Goal: Task Accomplishment & Management: Manage account settings

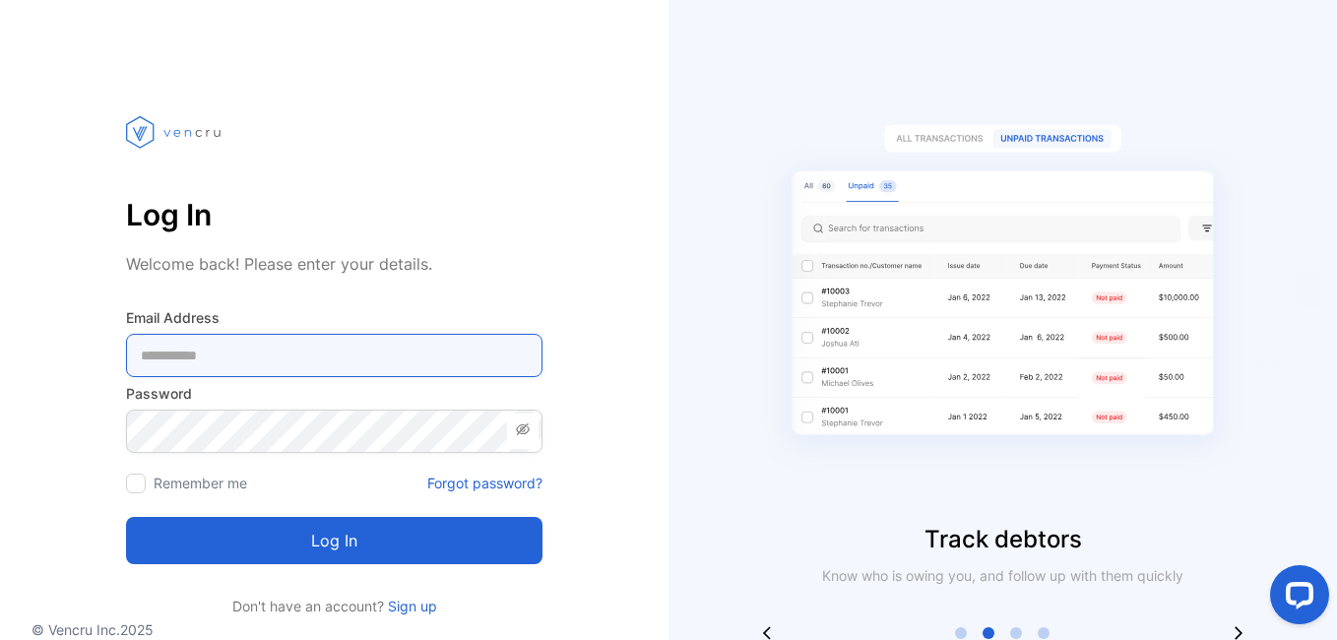
type Address-inputemail "**********"
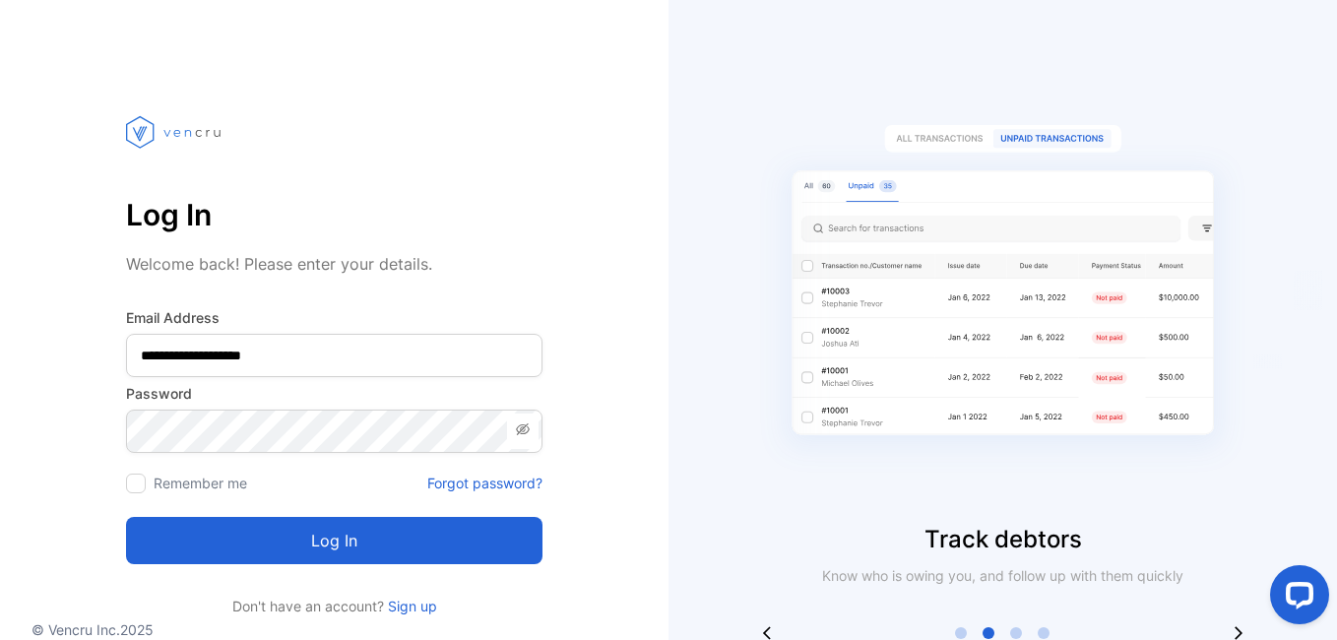
click at [350, 542] on button "Log in" at bounding box center [334, 540] width 417 height 47
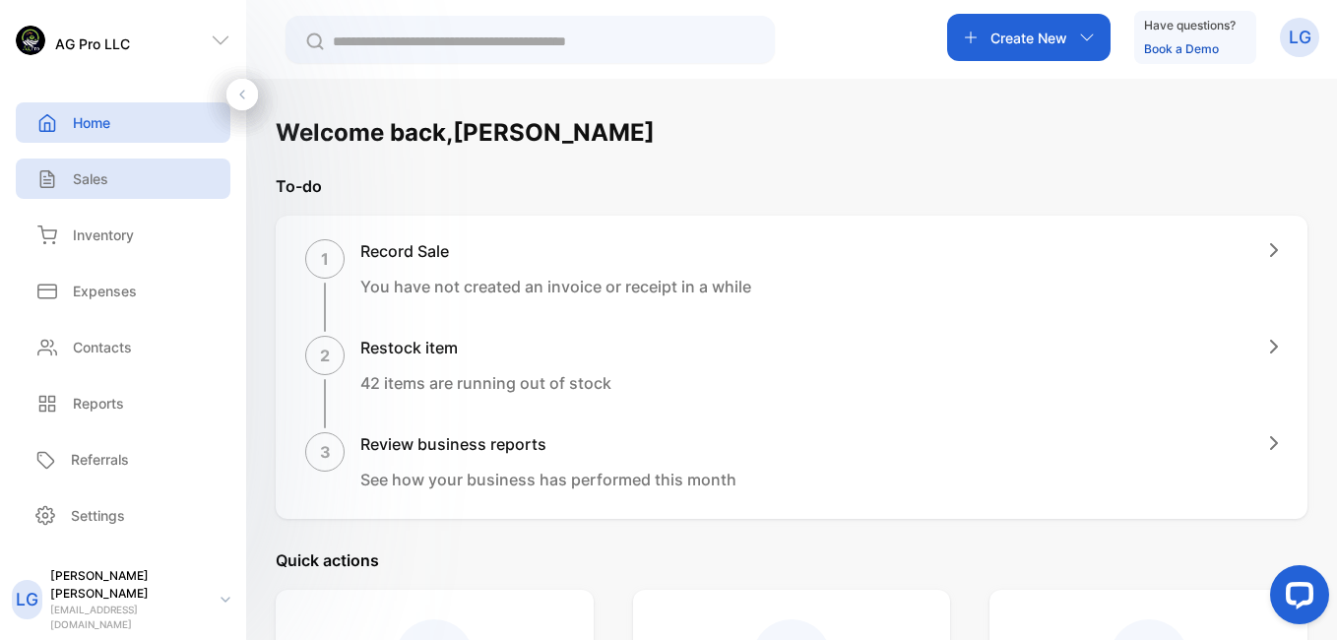
click at [105, 175] on p "Sales" at bounding box center [90, 178] width 35 height 21
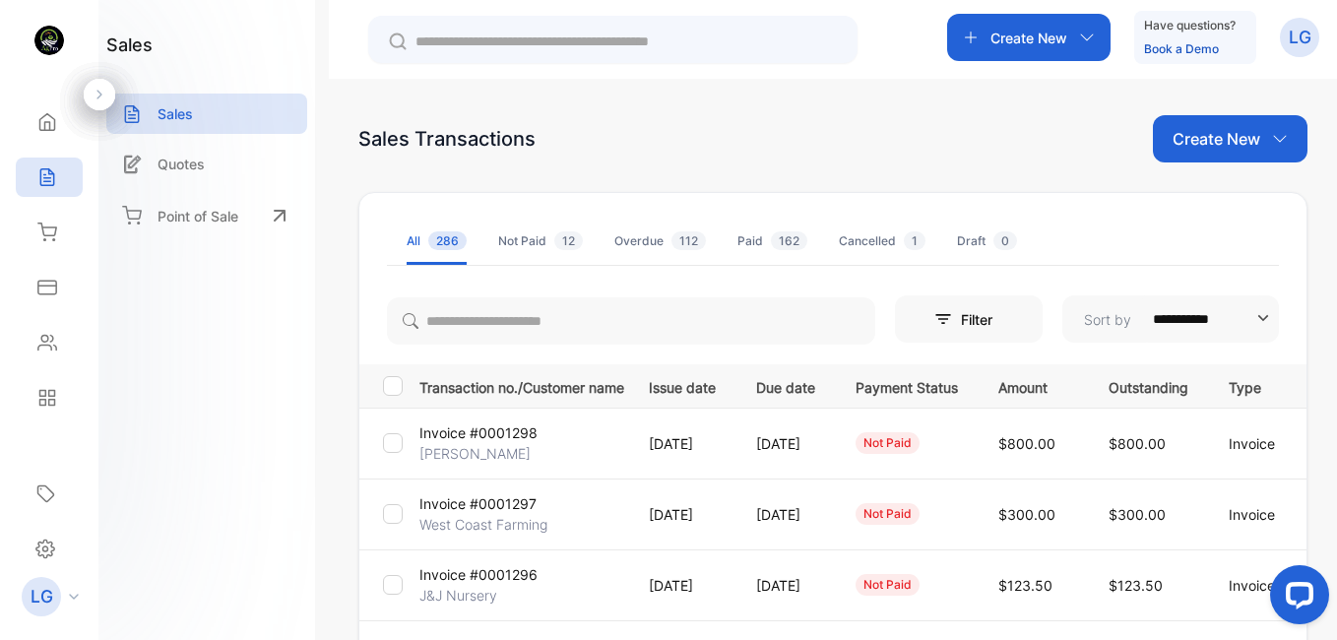
scroll to position [560, 0]
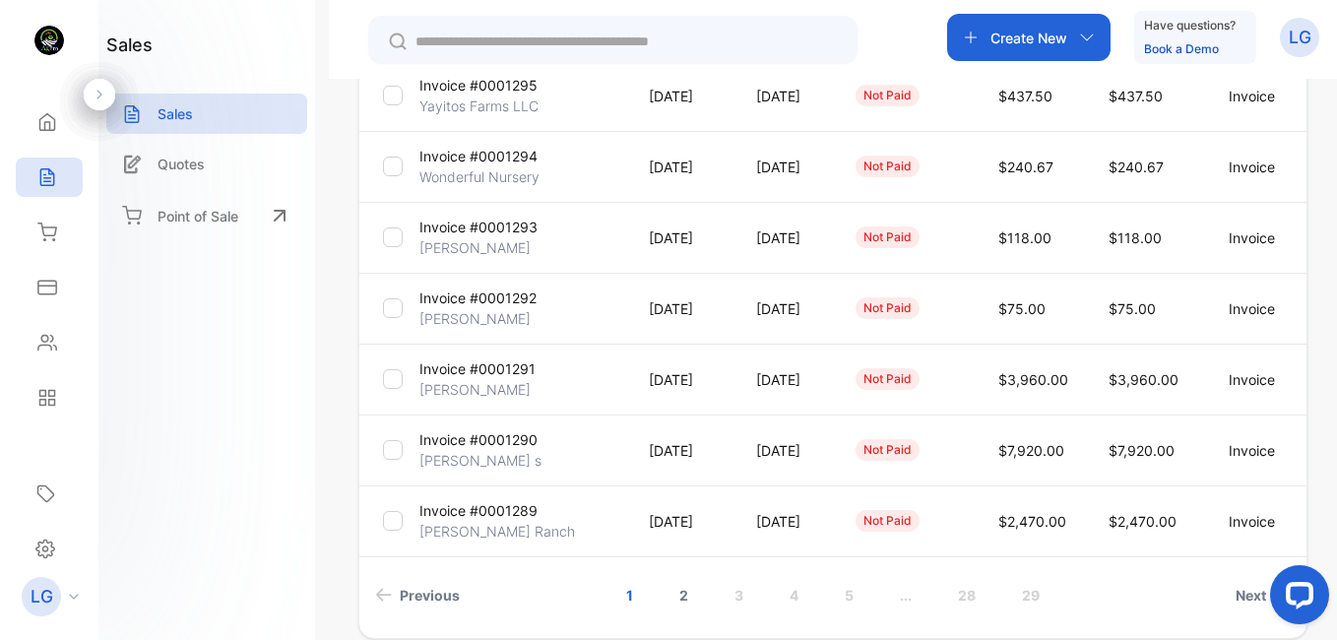
click at [683, 588] on link "2" at bounding box center [684, 595] width 56 height 36
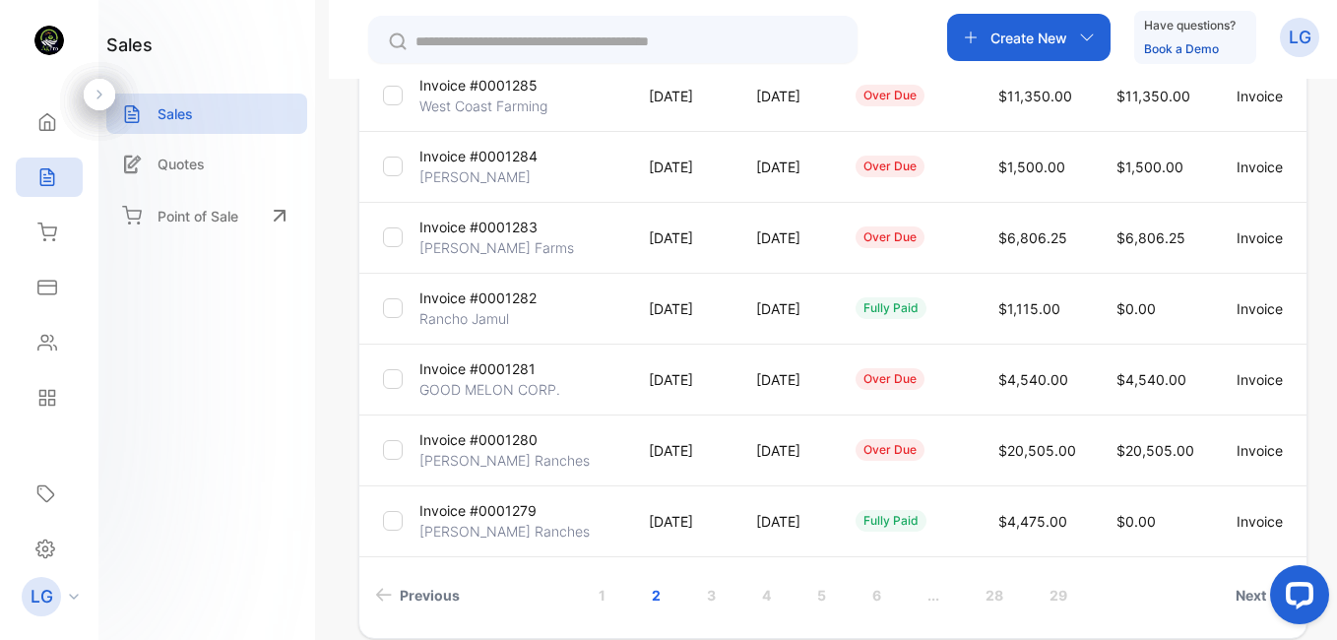
click at [498, 369] on p "Invoice #0001281" at bounding box center [477, 368] width 116 height 21
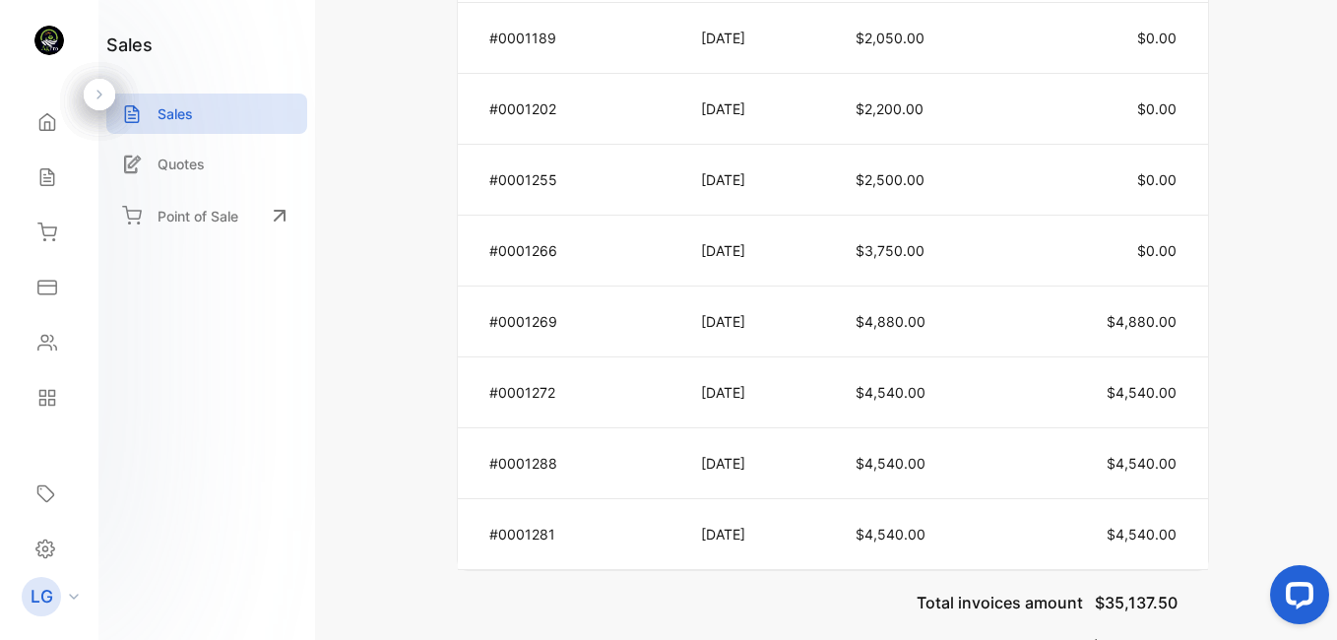
scroll to position [1468, 0]
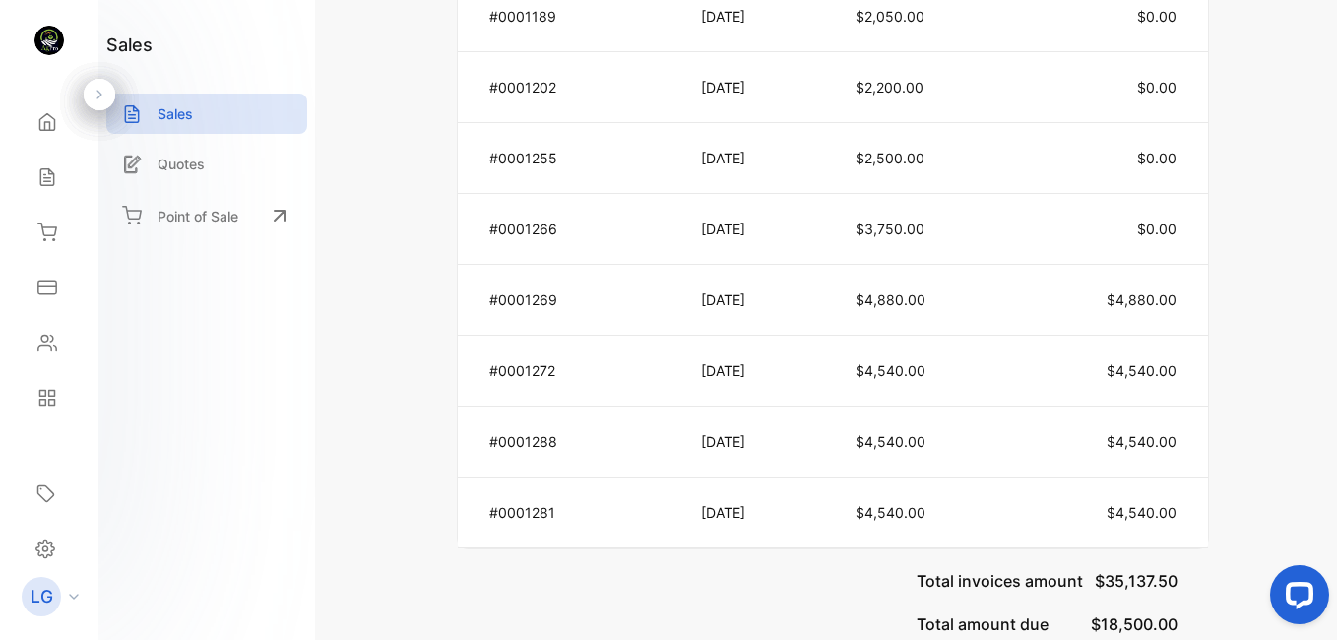
drag, startPoint x: 1333, startPoint y: 485, endPoint x: 82, endPoint y: 12, distance: 1338.1
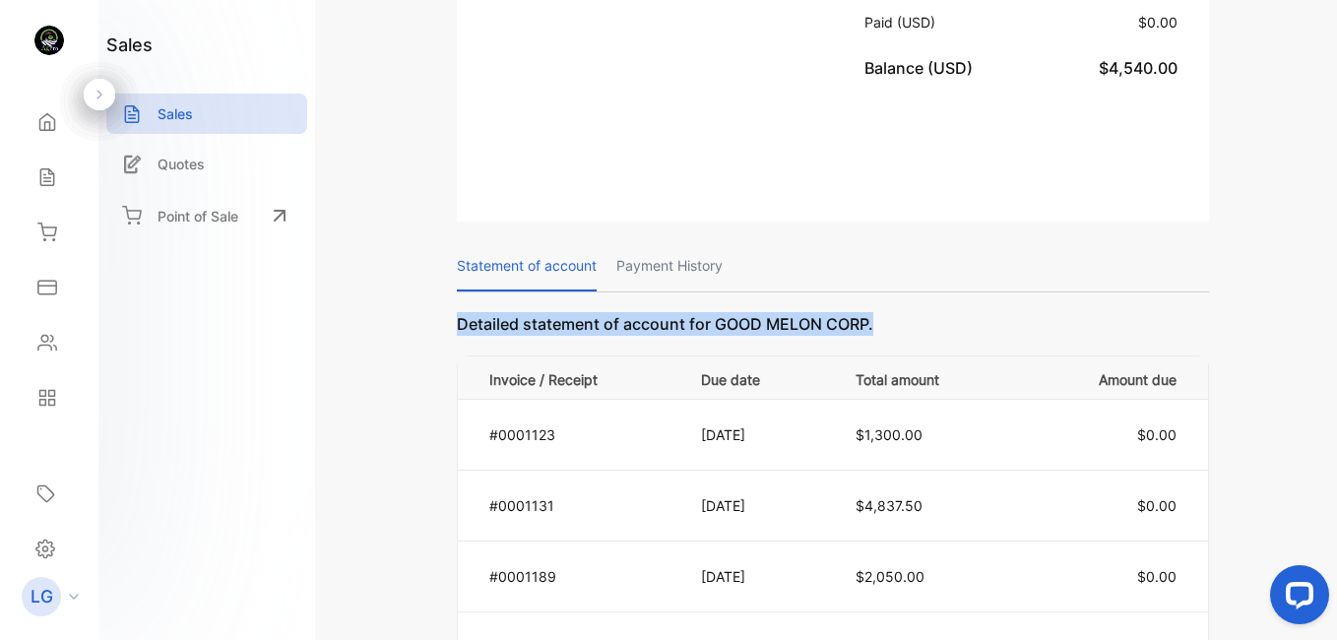
drag, startPoint x: 1330, startPoint y: 365, endPoint x: 1339, endPoint y: 254, distance: 111.6
click at [1336, 254] on html "AG Pro LLC AG Pro LLC Home Home Sales Sales Inventory Inventory Expenses Expens…" at bounding box center [668, 339] width 1337 height 679
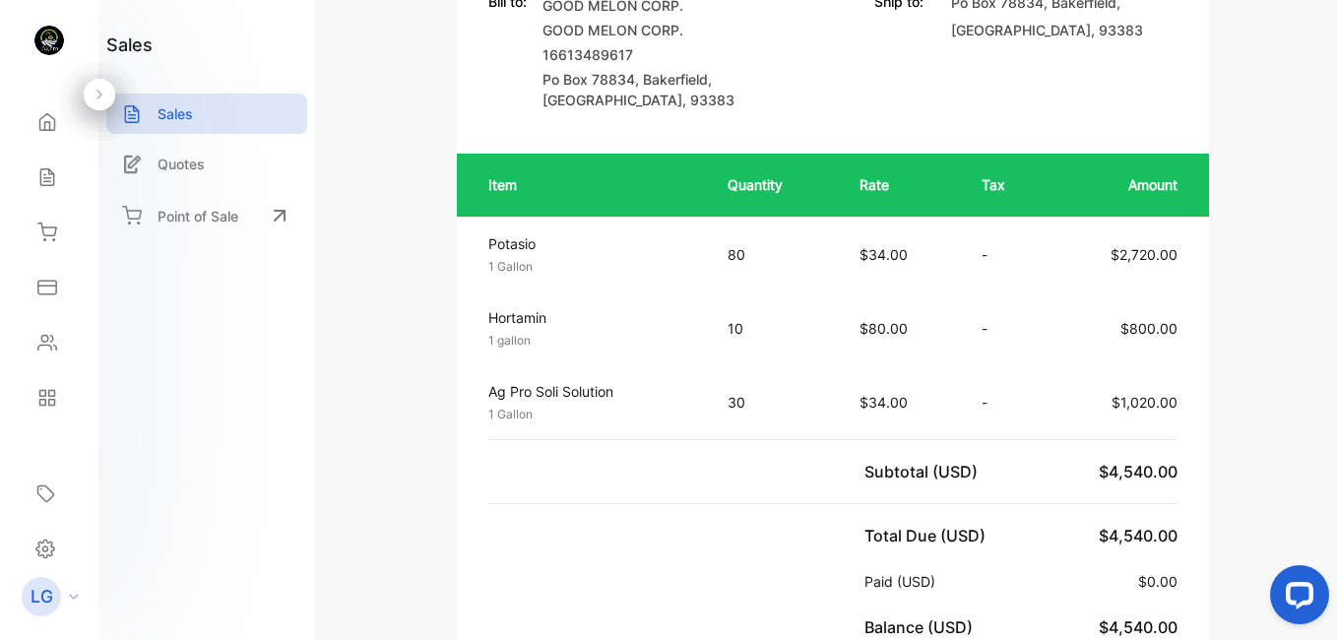
drag, startPoint x: 1329, startPoint y: 198, endPoint x: 1331, endPoint y: 177, distance: 20.8
click at [1331, 177] on div "Invoice #0001281 over due Shipping: Not Delivered Edit Invoice Actions AG Pro L…" at bounding box center [833, 320] width 1008 height 640
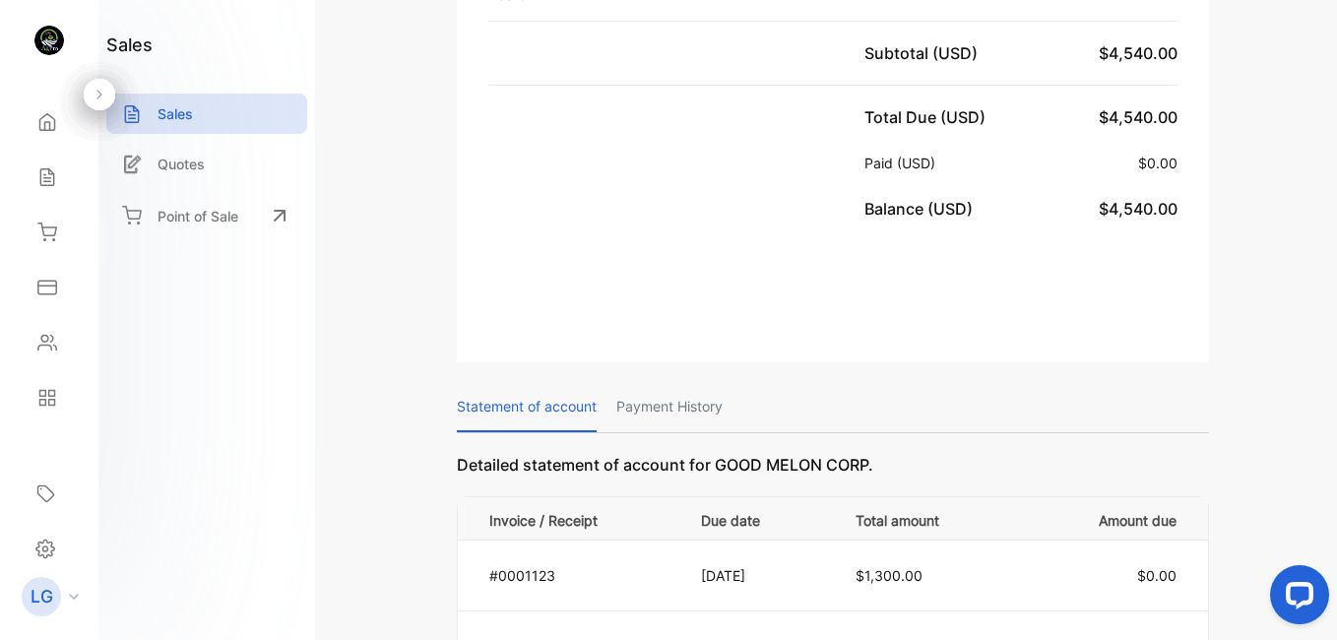
scroll to position [208, 0]
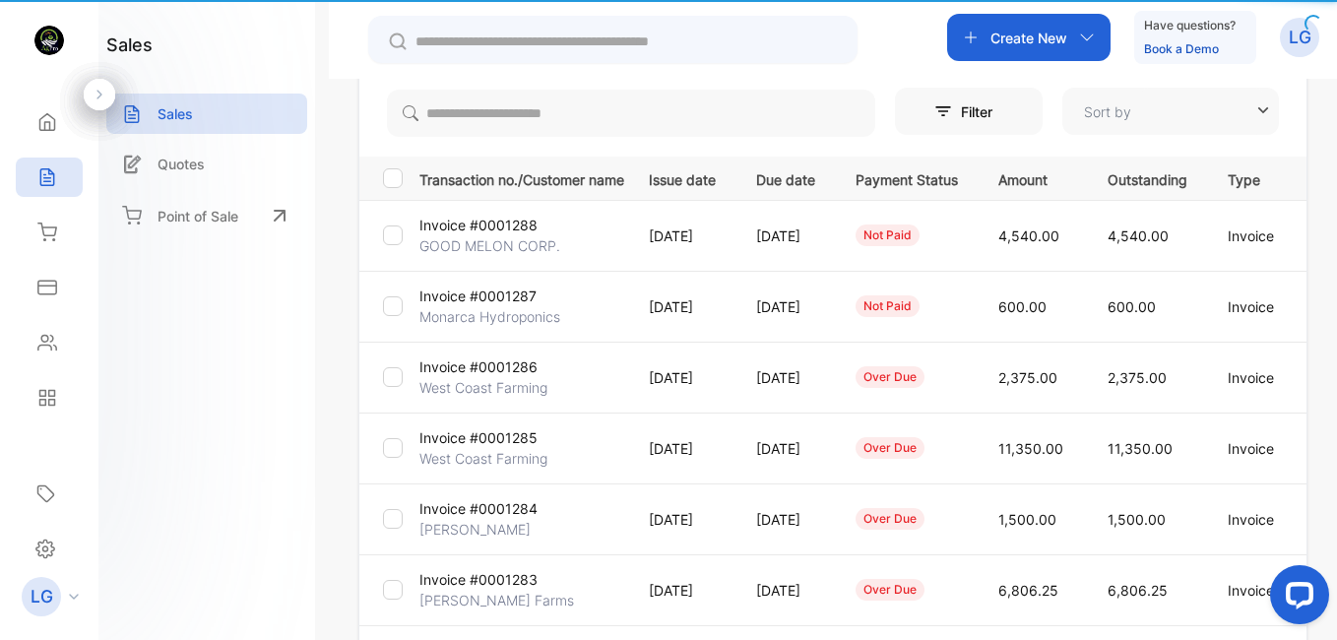
type input "**********"
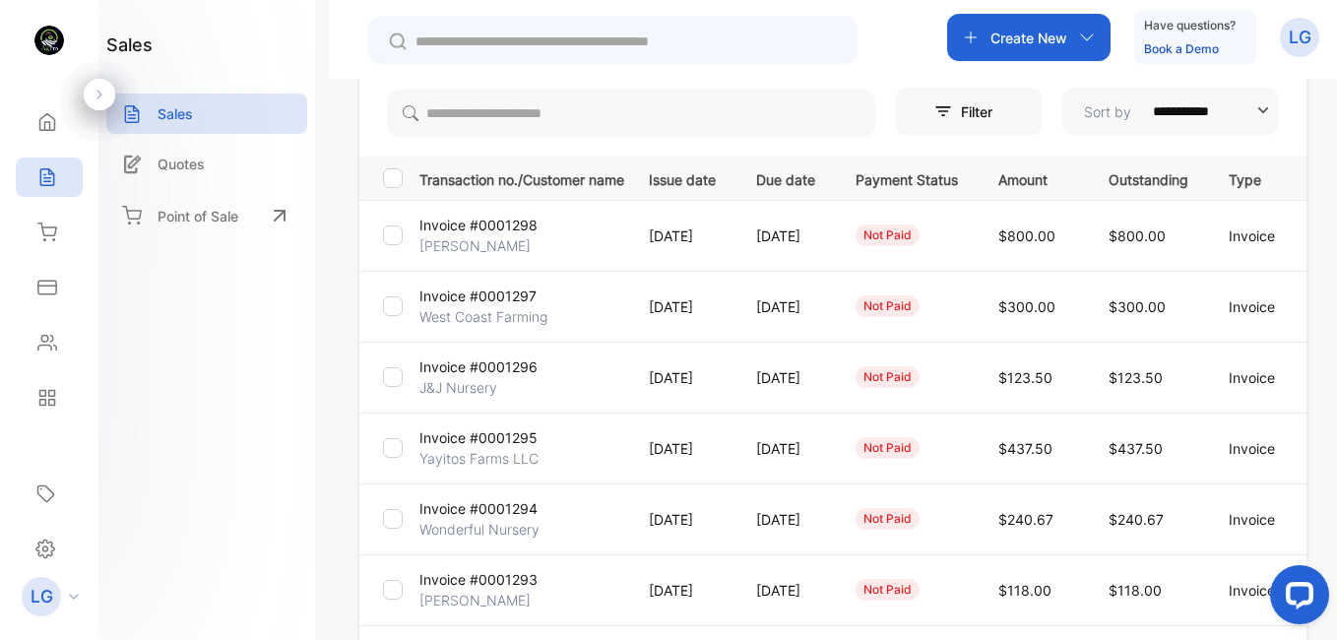
scroll to position [651, 0]
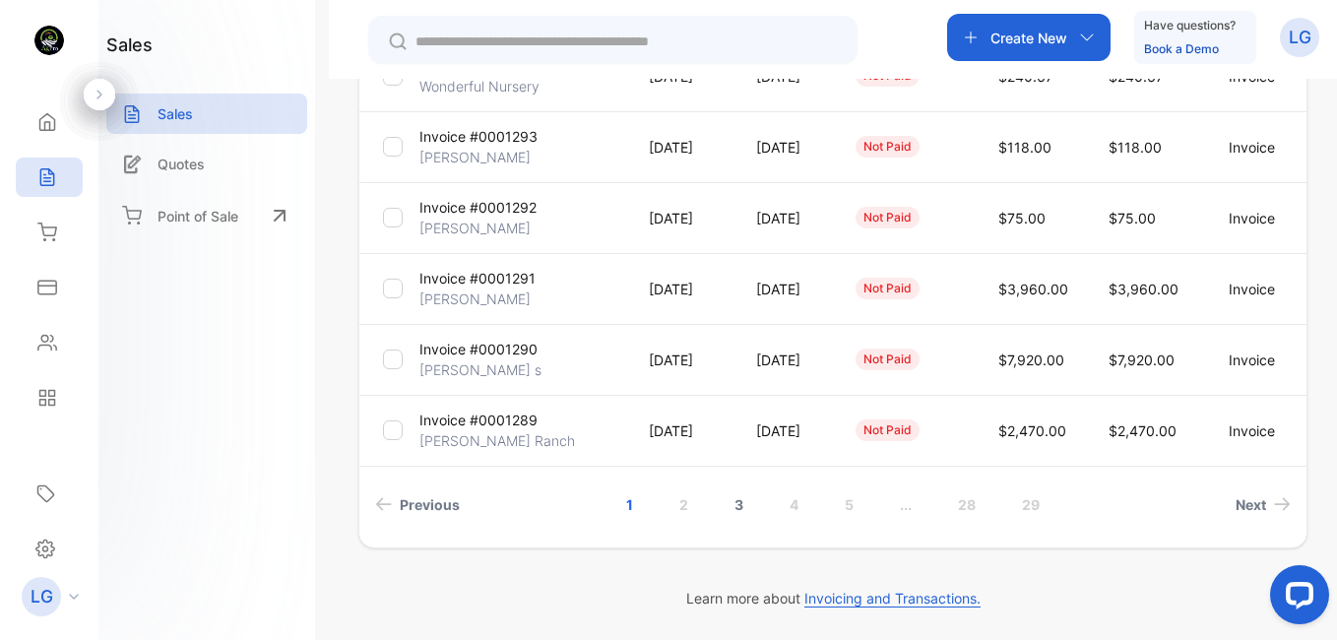
click at [732, 503] on link "3" at bounding box center [739, 504] width 56 height 36
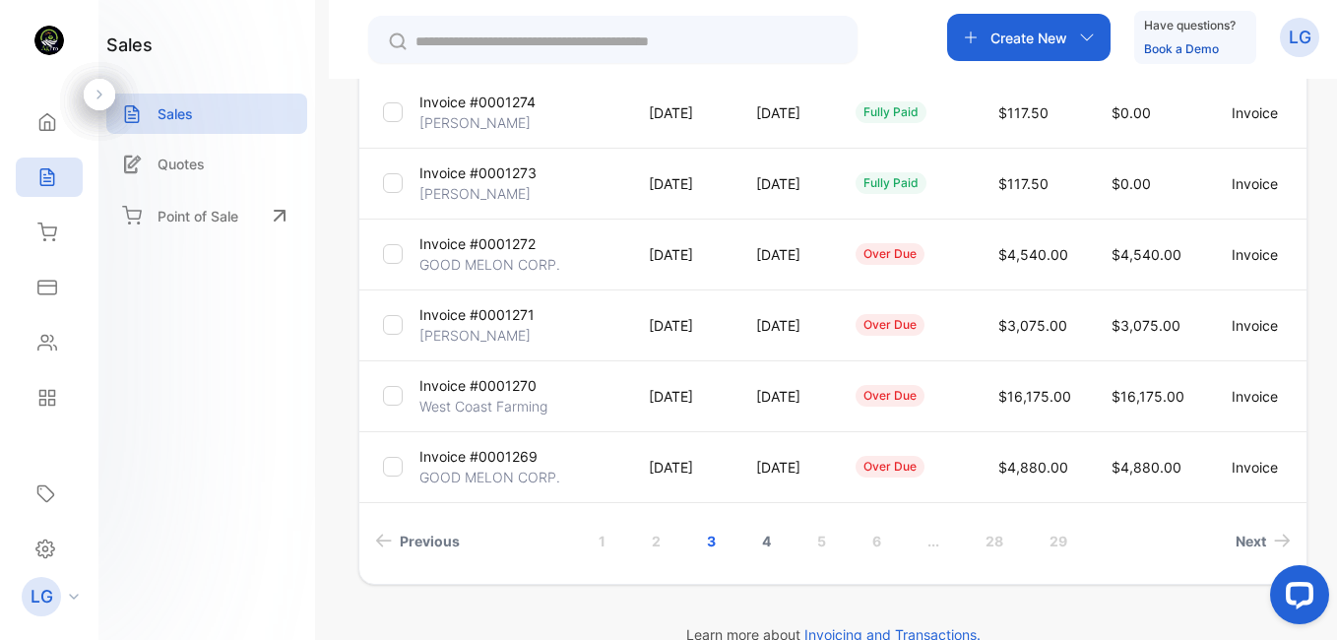
click at [760, 541] on link "4" at bounding box center [766, 541] width 56 height 36
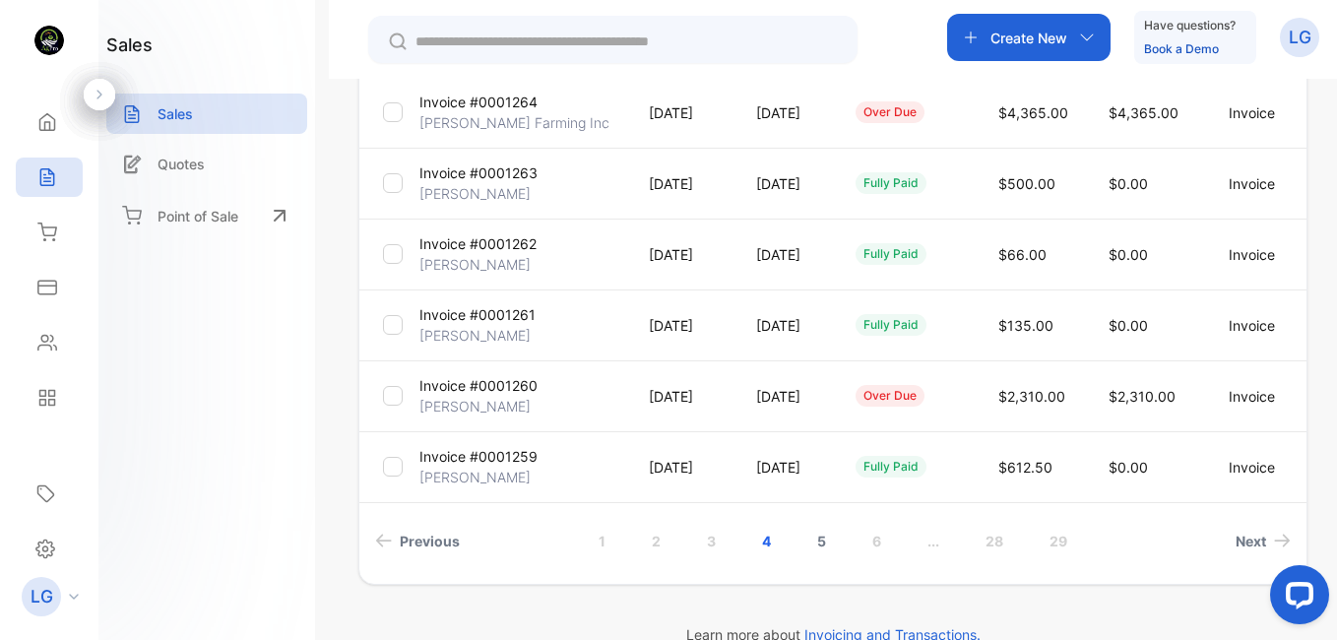
click at [815, 535] on link "5" at bounding box center [822, 541] width 56 height 36
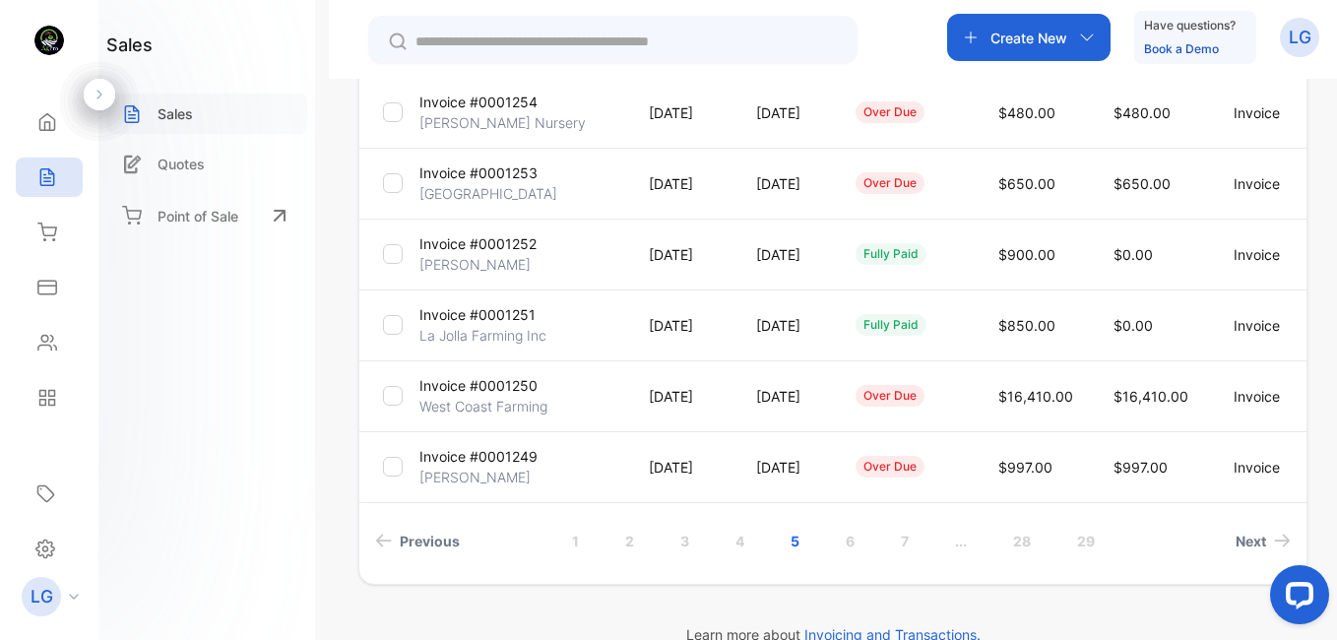
click at [162, 107] on p "Sales" at bounding box center [175, 113] width 35 height 21
